Goal: Task Accomplishment & Management: Manage account settings

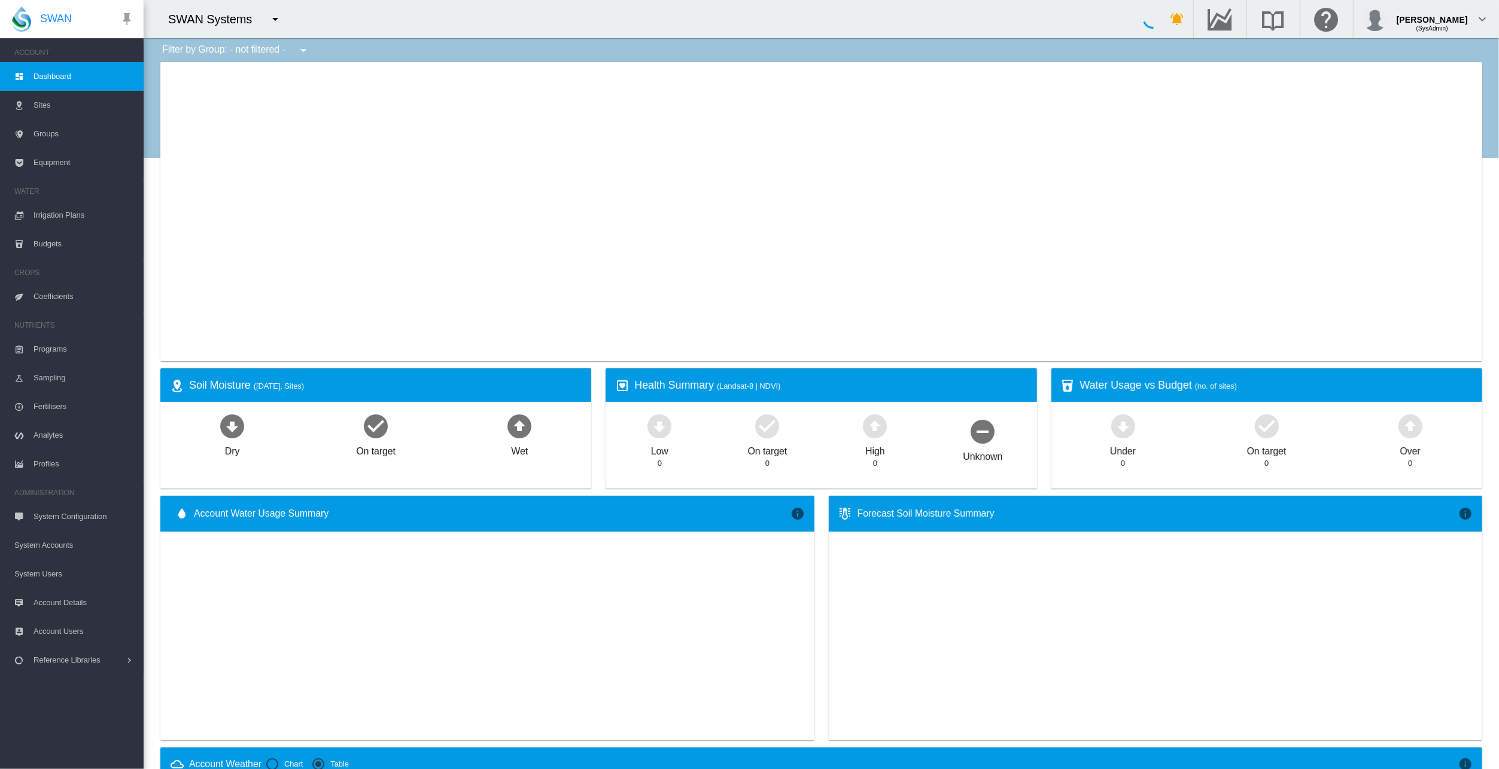
click at [41, 575] on span "System Users" at bounding box center [74, 574] width 120 height 29
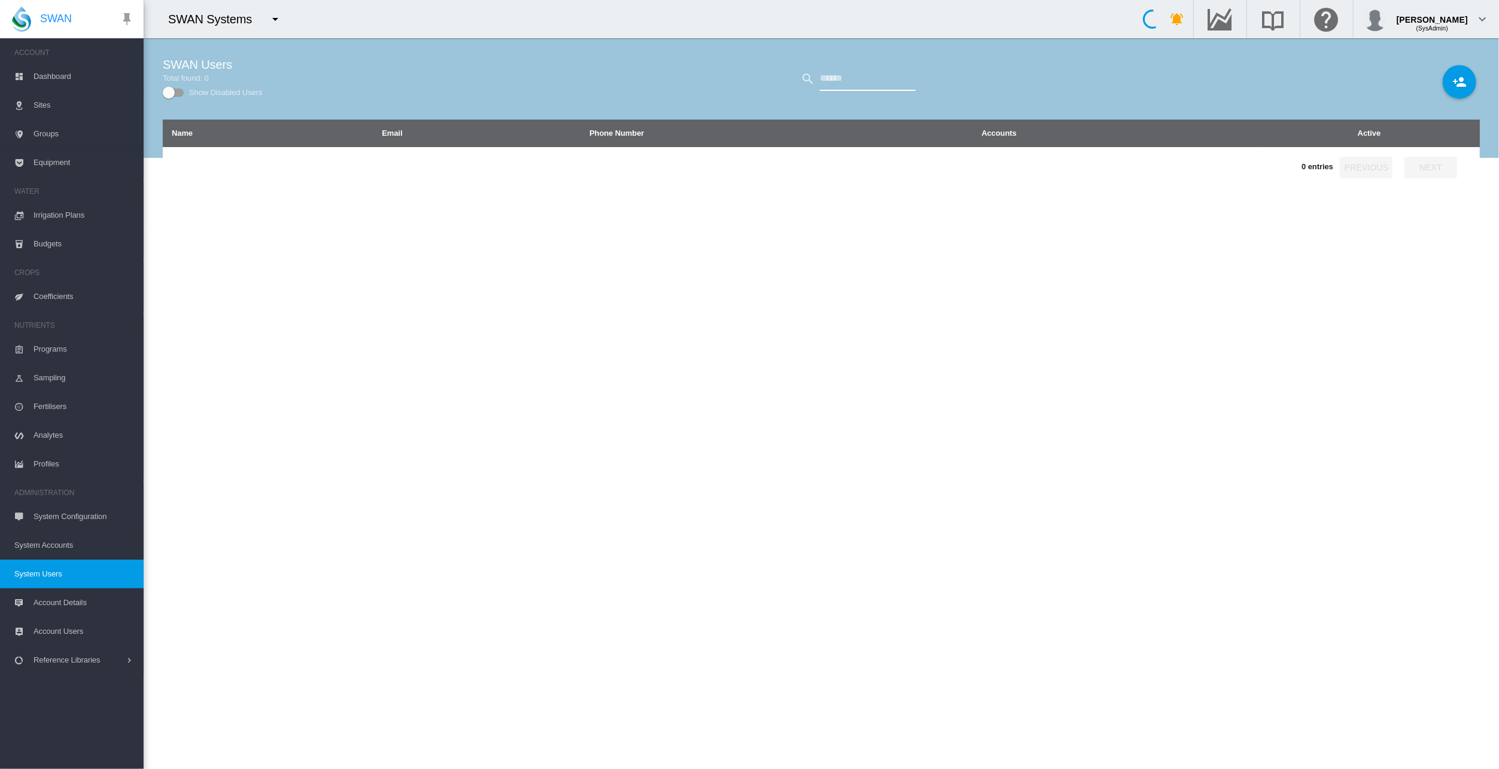
click at [858, 82] on input "text" at bounding box center [868, 79] width 96 height 24
type input "****"
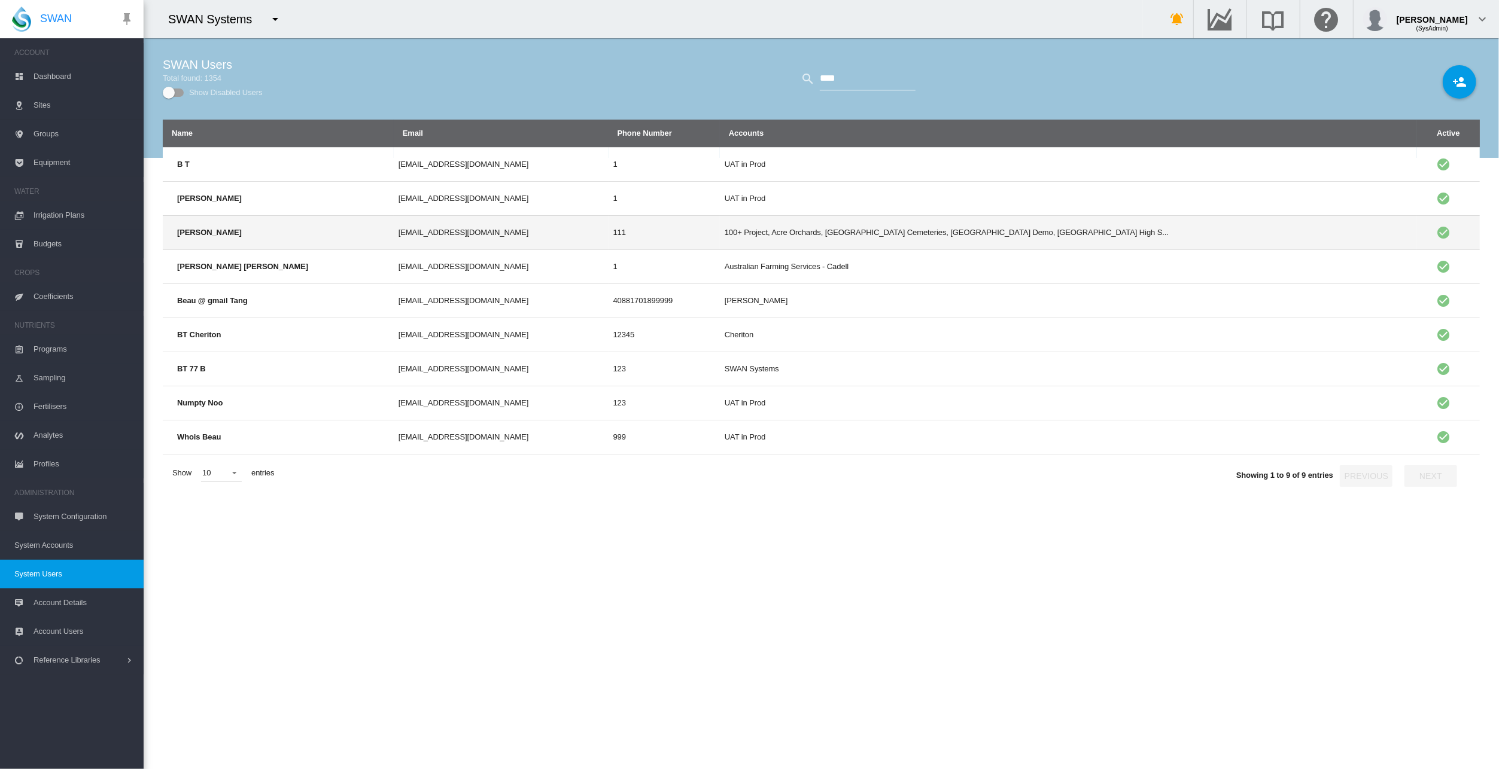
click at [394, 232] on td "[EMAIL_ADDRESS][DOMAIN_NAME]" at bounding box center [501, 232] width 215 height 34
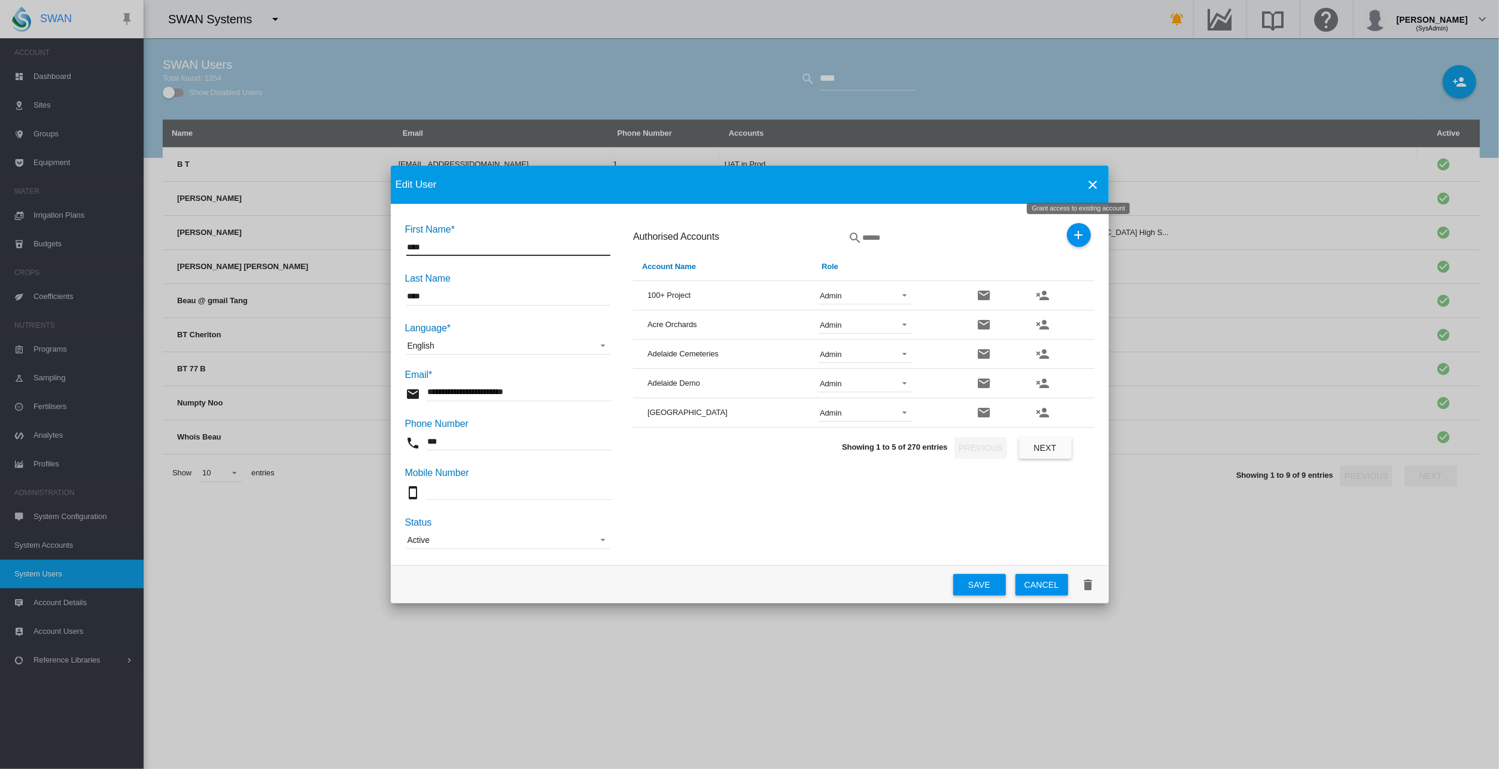
click at [1078, 235] on md-icon "icon-plus" at bounding box center [1079, 235] width 14 height 14
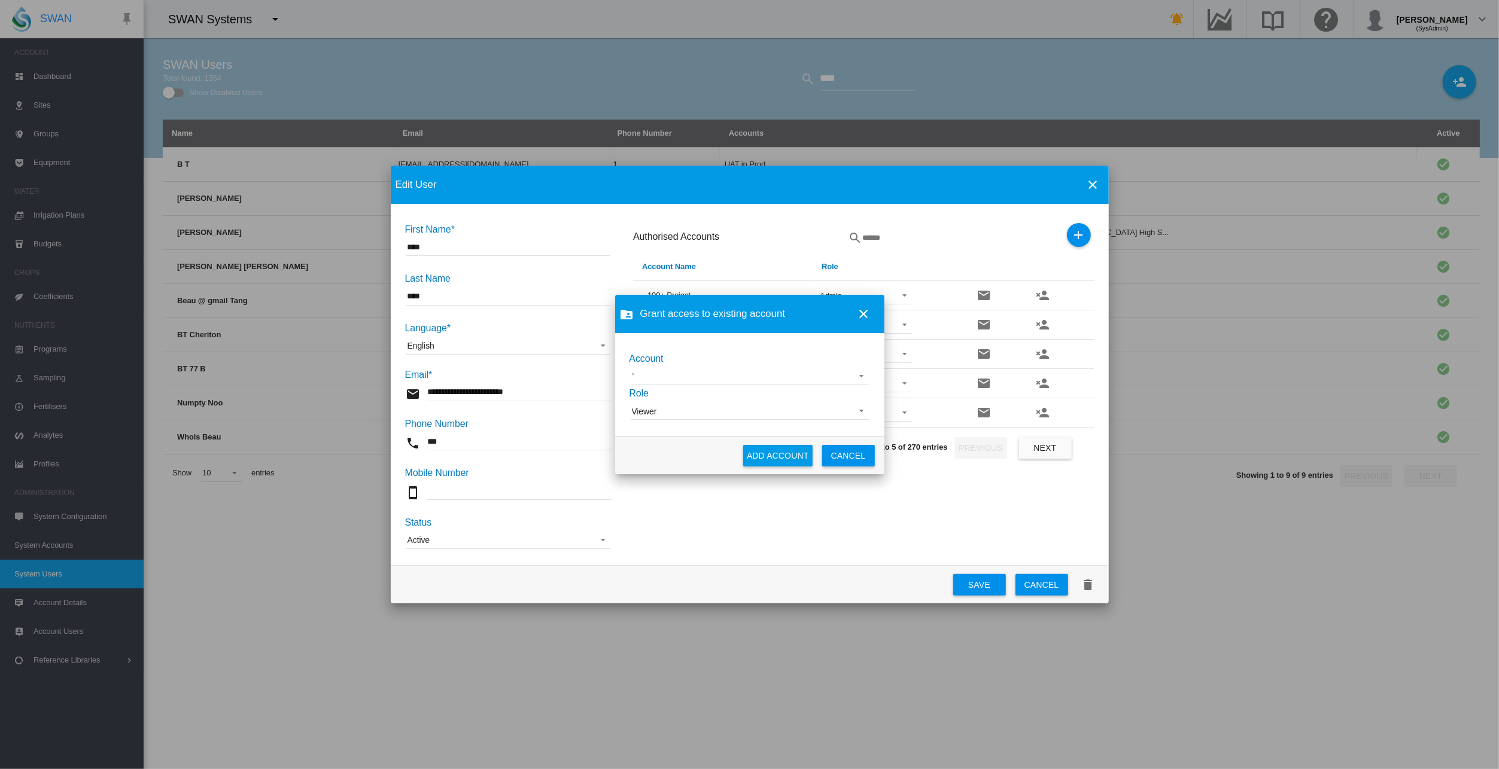
click at [741, 377] on md-select "45 South AgriLand Farming [GEOGRAPHIC_DATA] [GEOGRAPHIC_DATA] Dairies [GEOGRAPH…" at bounding box center [750, 376] width 238 height 18
type md-option "[object Object]"
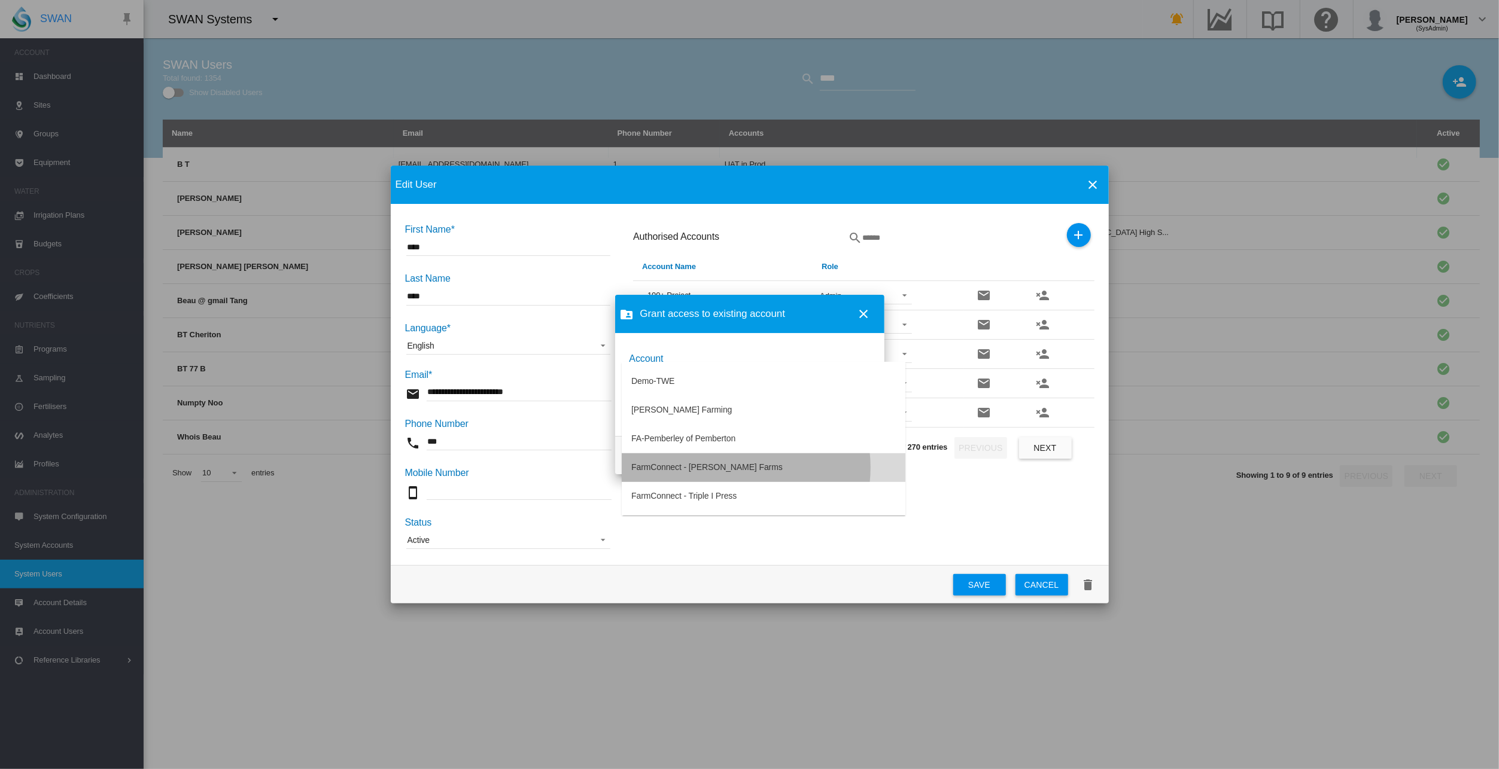
click at [727, 468] on div "FarmConnect - [PERSON_NAME] Farms" at bounding box center [706, 468] width 151 height 12
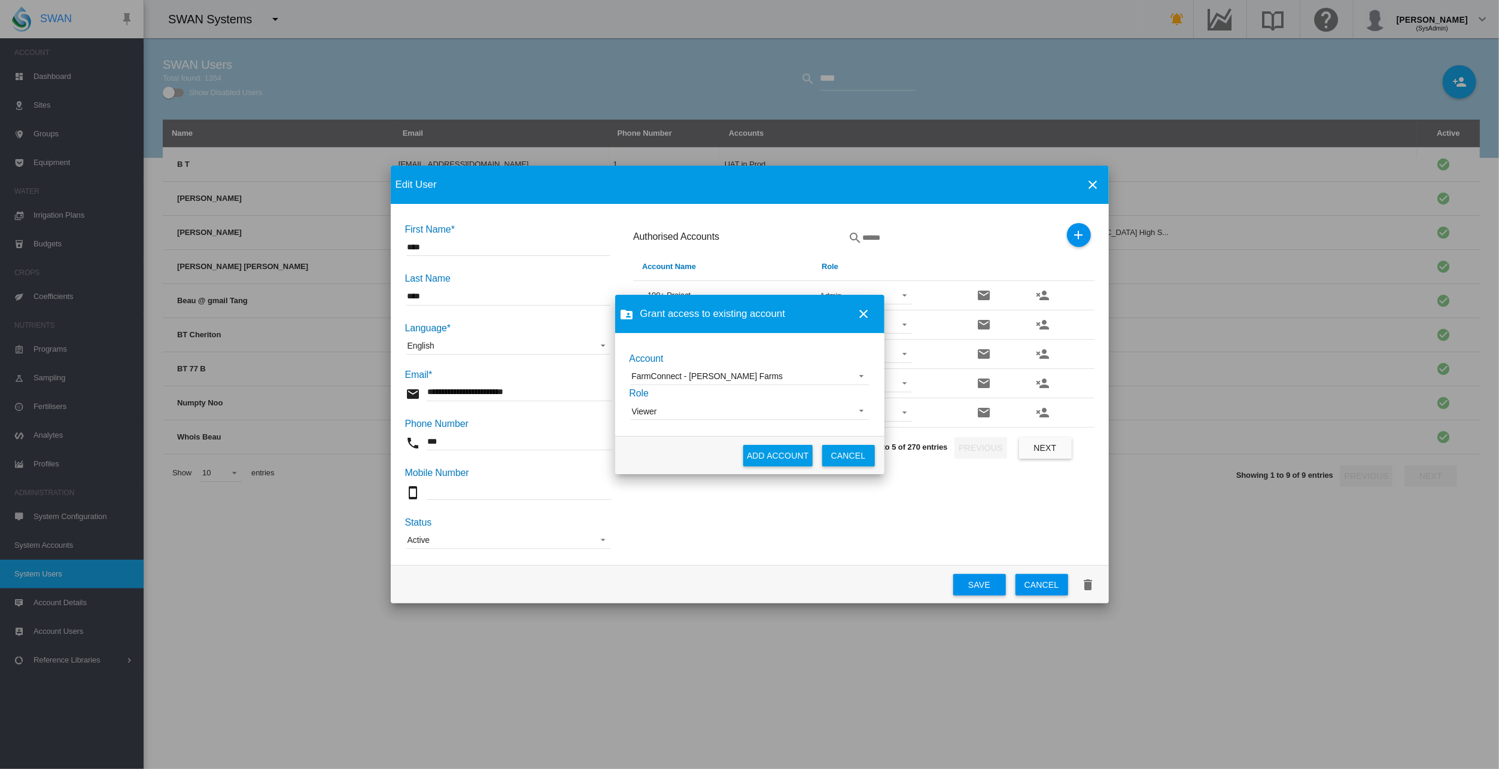
click at [674, 411] on span "Viewer" at bounding box center [740, 412] width 217 height 12
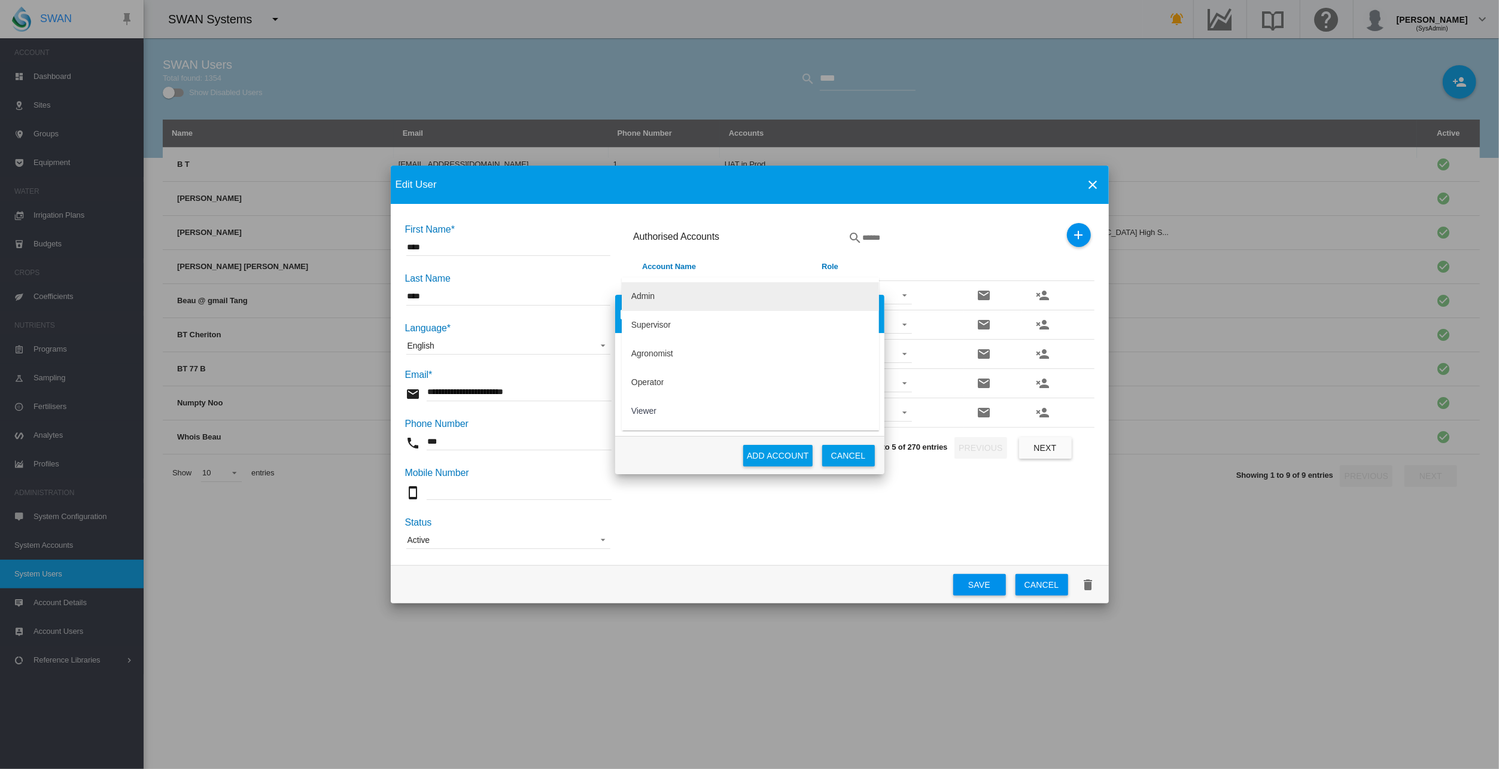
click at [642, 299] on div "Admin" at bounding box center [642, 297] width 23 height 12
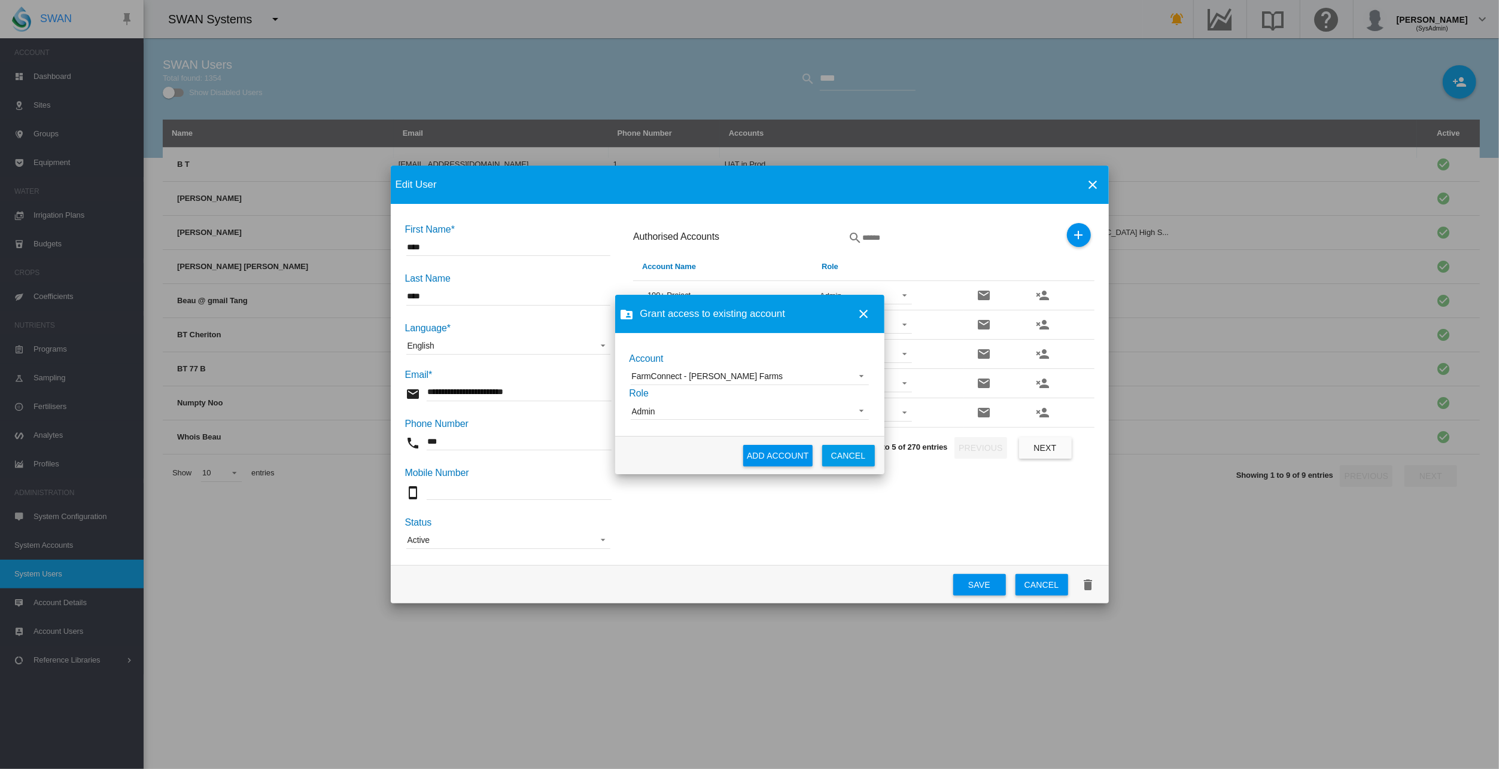
click at [786, 454] on button "ADD ACCOUNT" at bounding box center [777, 456] width 69 height 22
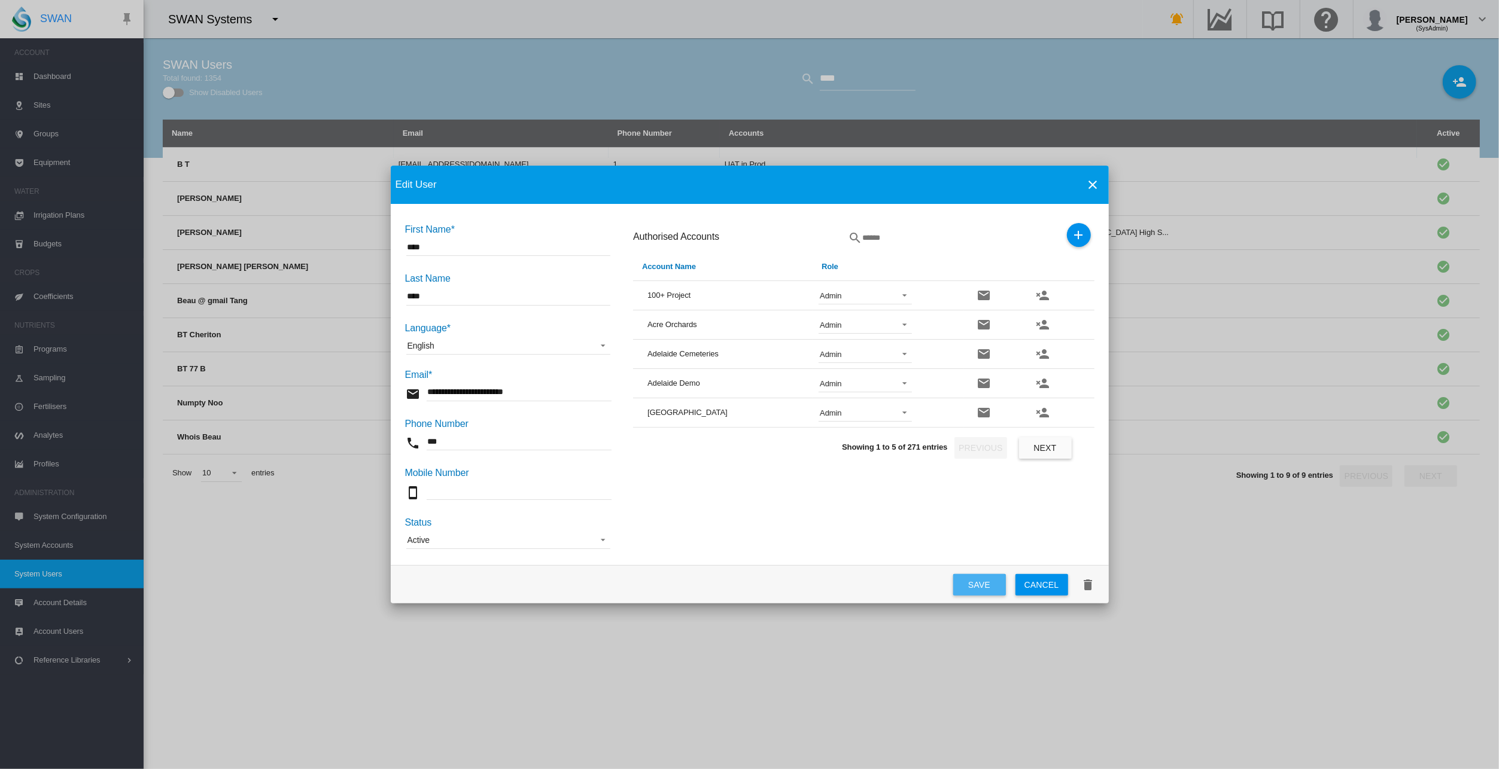
click at [975, 584] on button "Save" at bounding box center [979, 585] width 53 height 22
